Goal: Complete application form: Complete application form

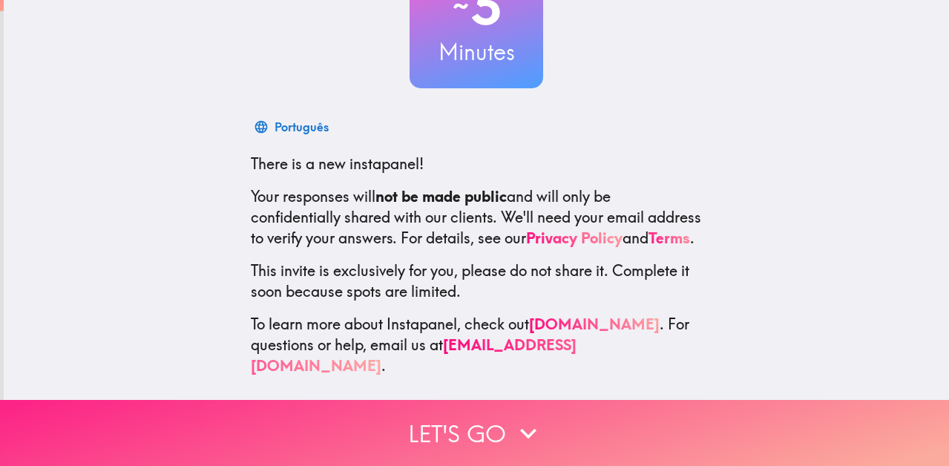
scroll to position [140, 0]
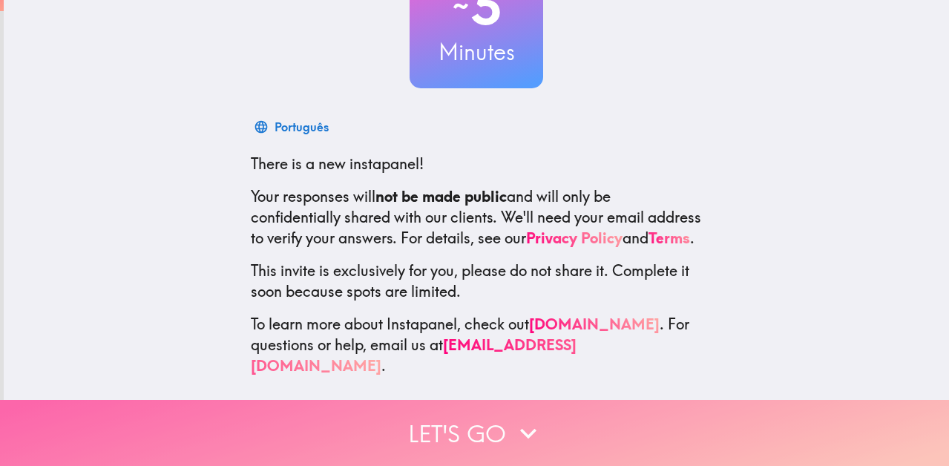
click at [524, 431] on icon "button" at bounding box center [528, 433] width 16 height 10
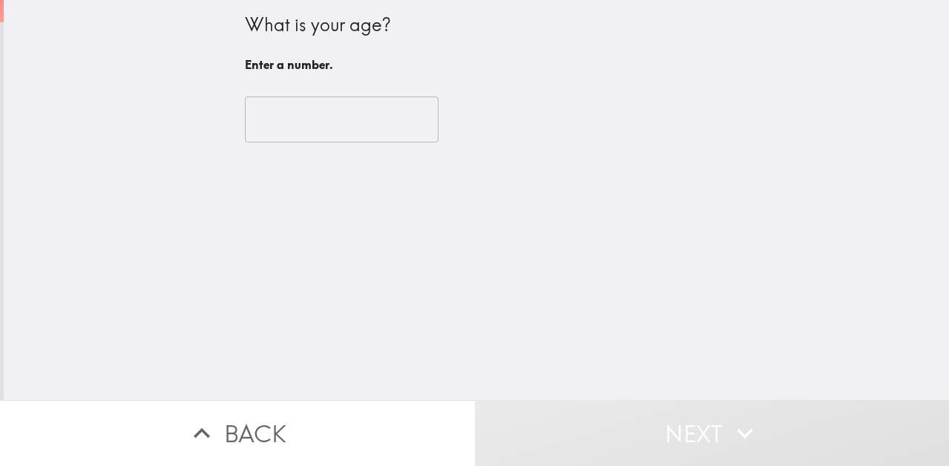
click at [370, 131] on input "number" at bounding box center [342, 119] width 194 height 46
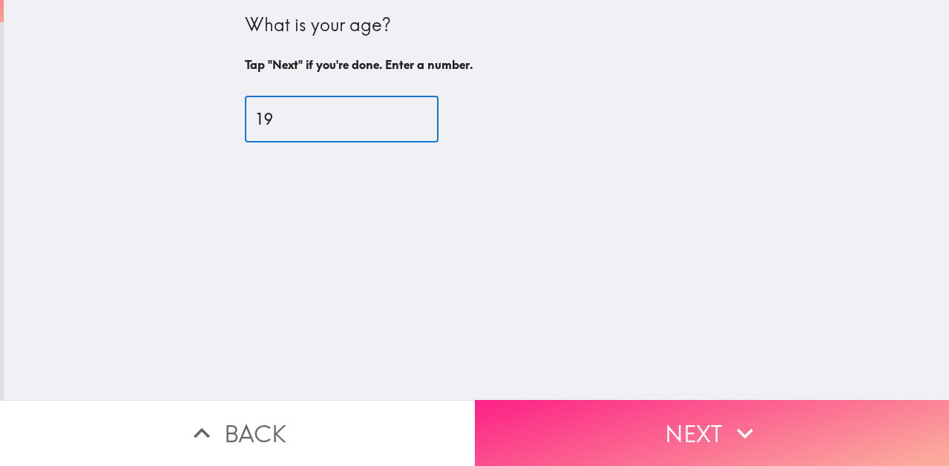
type input "19"
click at [666, 418] on button "Next" at bounding box center [712, 433] width 475 height 66
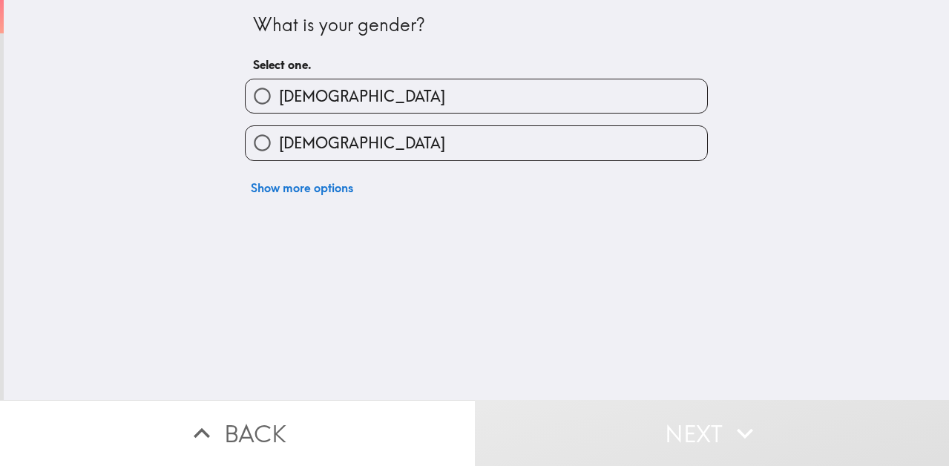
click at [317, 105] on label "[DEMOGRAPHIC_DATA]" at bounding box center [476, 95] width 461 height 33
click at [279, 105] on input "[DEMOGRAPHIC_DATA]" at bounding box center [262, 95] width 33 height 33
radio input "true"
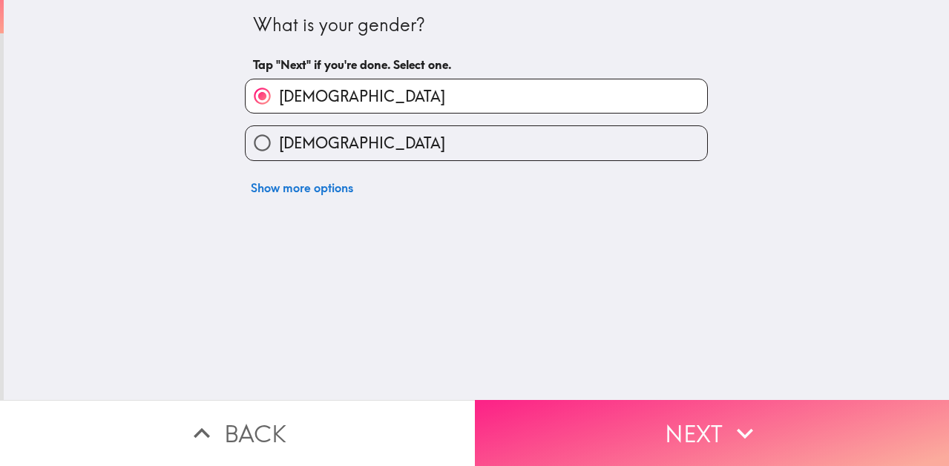
click at [606, 430] on button "Next" at bounding box center [712, 433] width 475 height 66
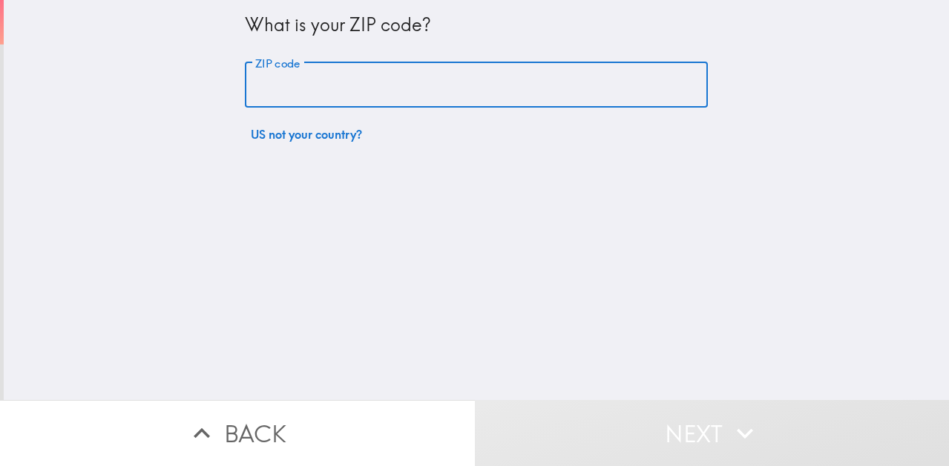
click at [425, 92] on input "ZIP code" at bounding box center [476, 85] width 463 height 46
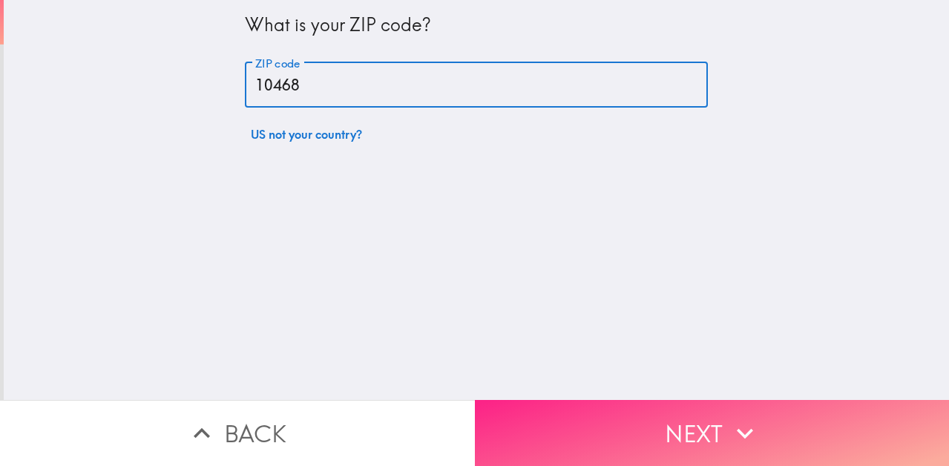
type input "10468"
click at [615, 427] on button "Next" at bounding box center [712, 433] width 475 height 66
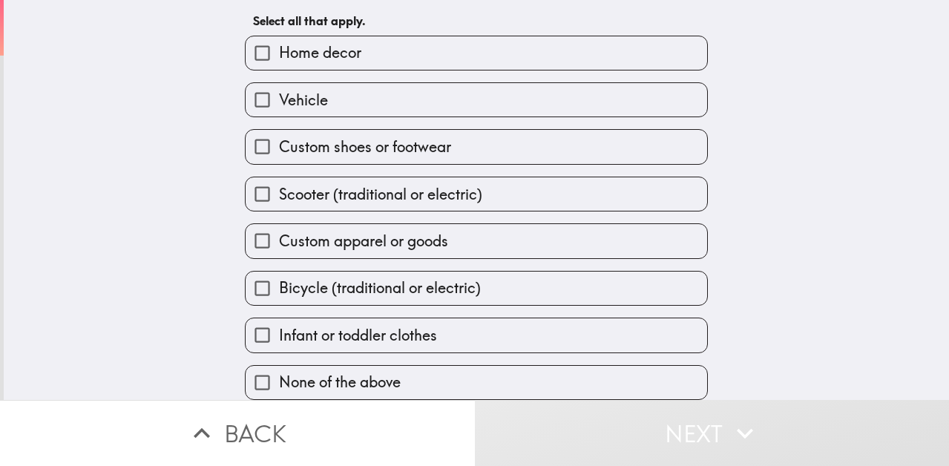
scroll to position [70, 0]
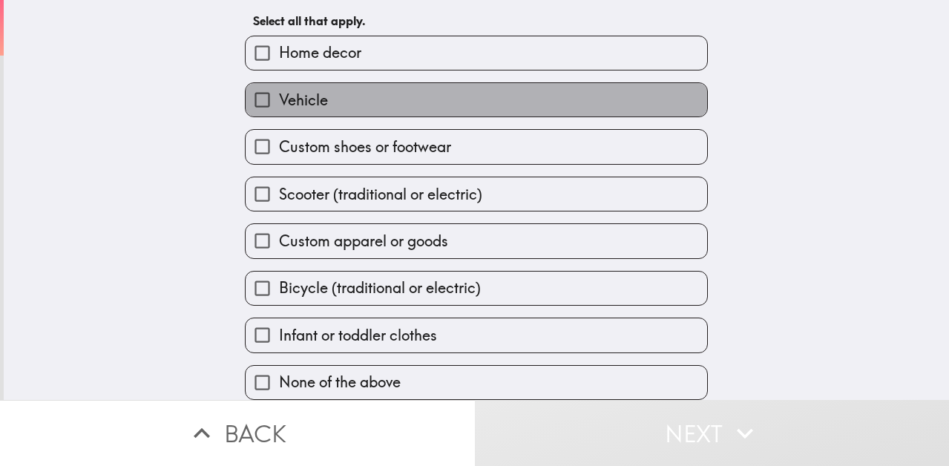
click at [359, 103] on label "Vehicle" at bounding box center [476, 99] width 461 height 33
click at [279, 103] on input "Vehicle" at bounding box center [262, 99] width 33 height 33
checkbox input "true"
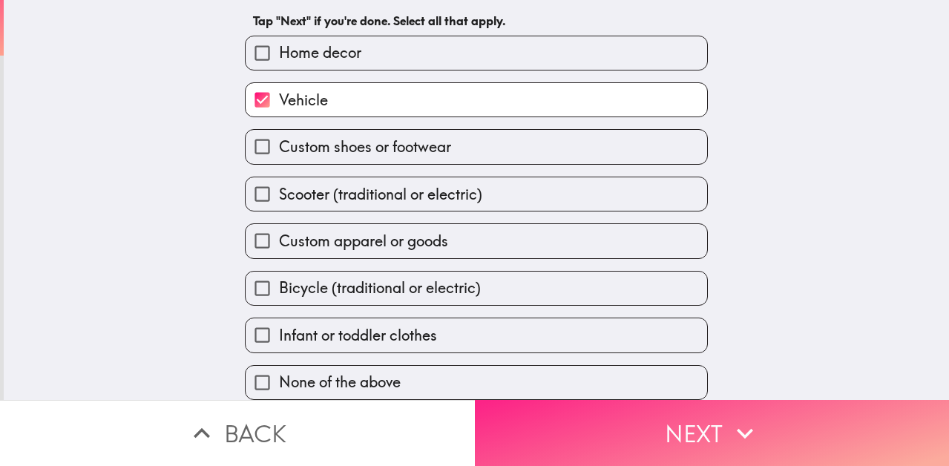
click at [570, 444] on button "Next" at bounding box center [712, 433] width 475 height 66
